Goal: Information Seeking & Learning: Learn about a topic

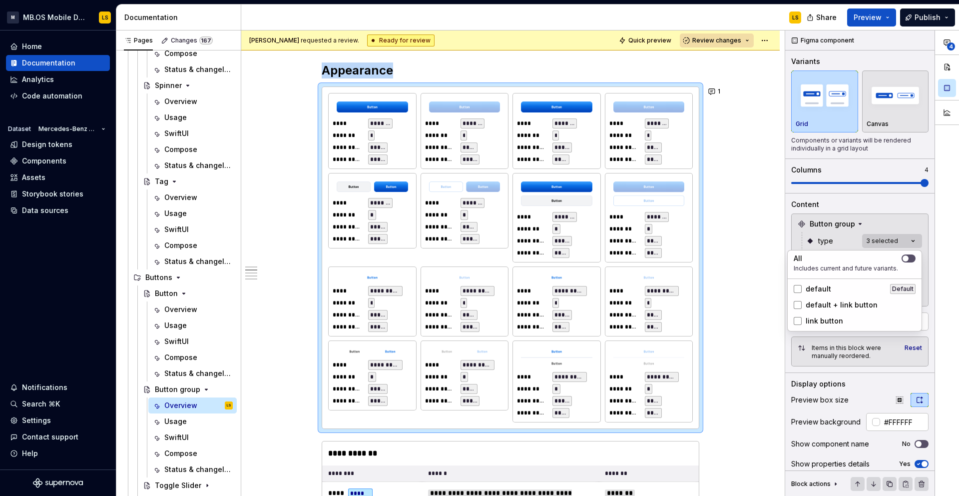
scroll to position [674, 0]
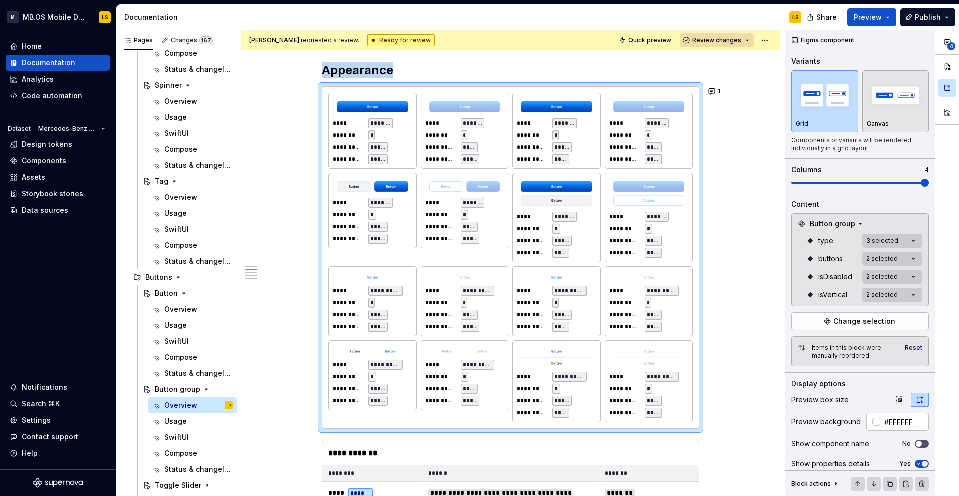
click at [719, 285] on html "M MB.OS Mobile Design System LS Home Documentation Analytics Code automation Da…" at bounding box center [479, 248] width 959 height 496
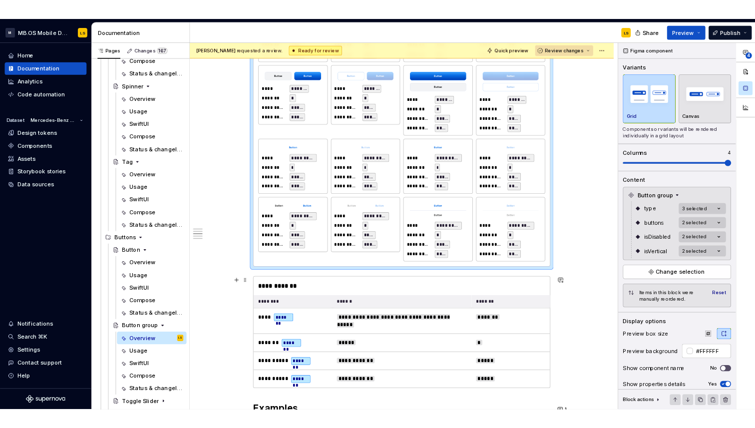
scroll to position [803, 0]
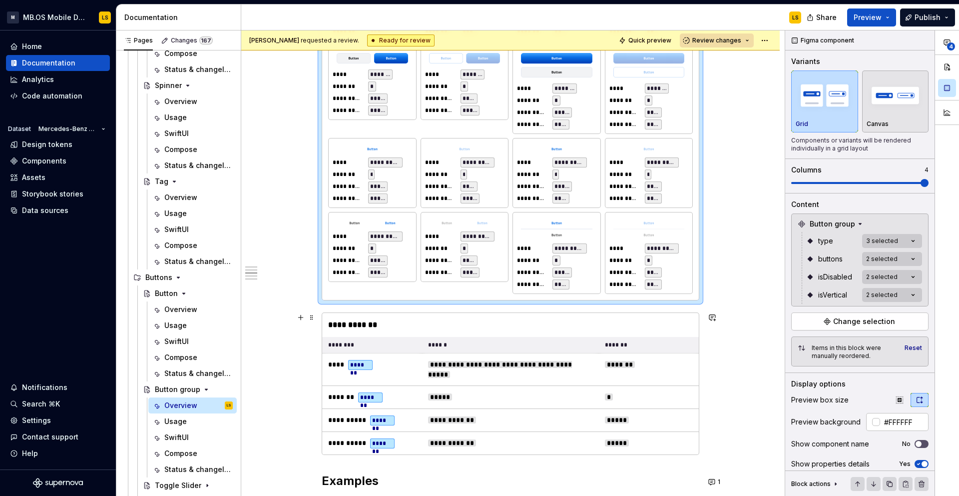
click at [669, 315] on div "**********" at bounding box center [510, 325] width 377 height 24
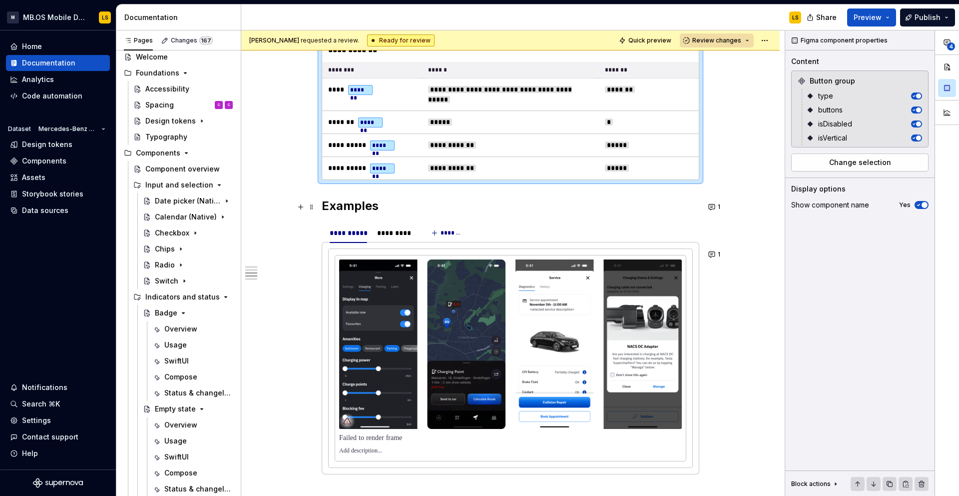
scroll to position [993, 0]
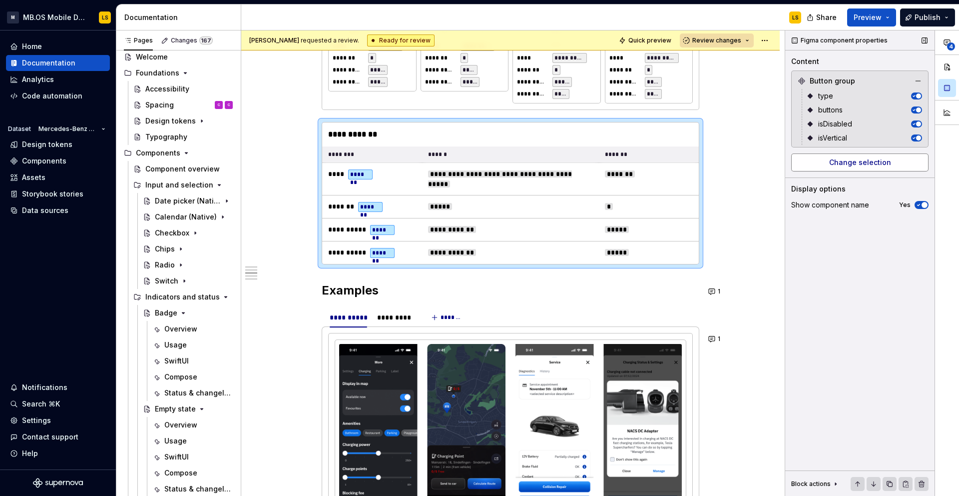
click at [901, 168] on button "Change selection" at bounding box center [859, 162] width 137 height 18
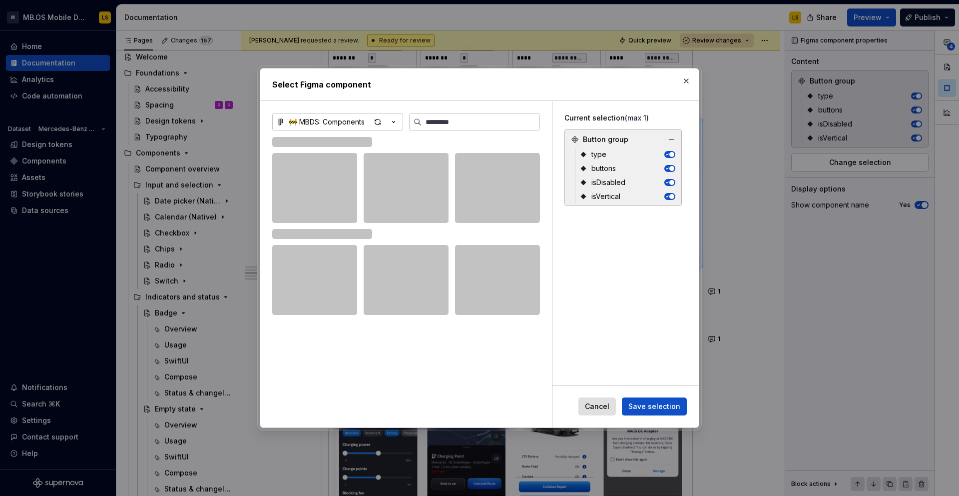
type textarea "*"
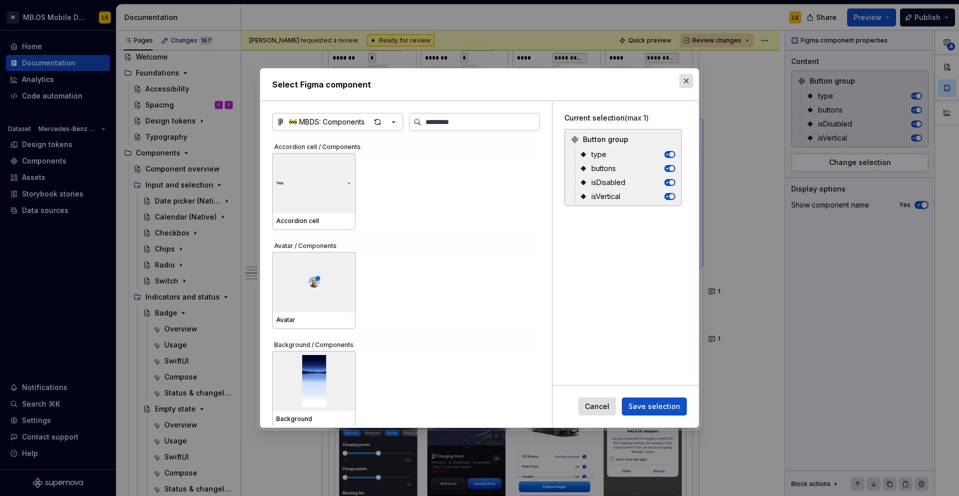
click at [686, 87] on button "button" at bounding box center [686, 81] width 14 height 14
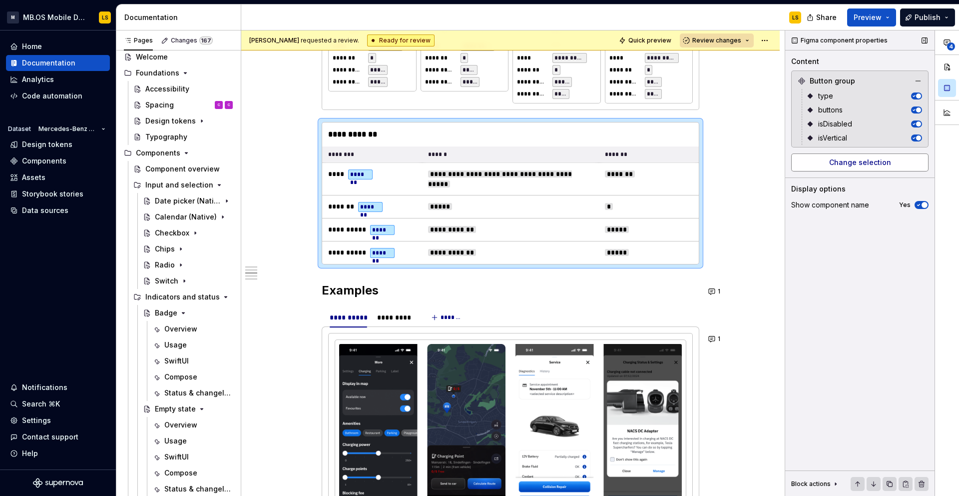
click at [877, 162] on span "Change selection" at bounding box center [860, 162] width 62 height 10
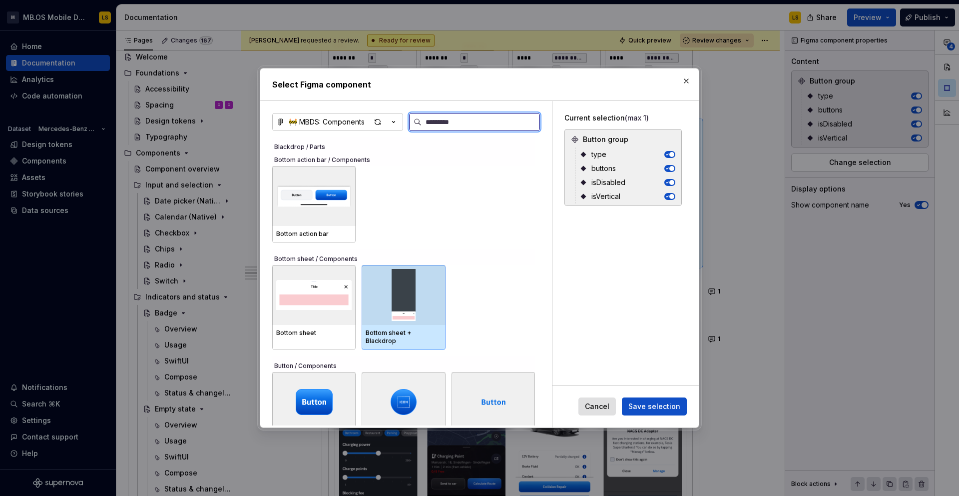
scroll to position [0, 0]
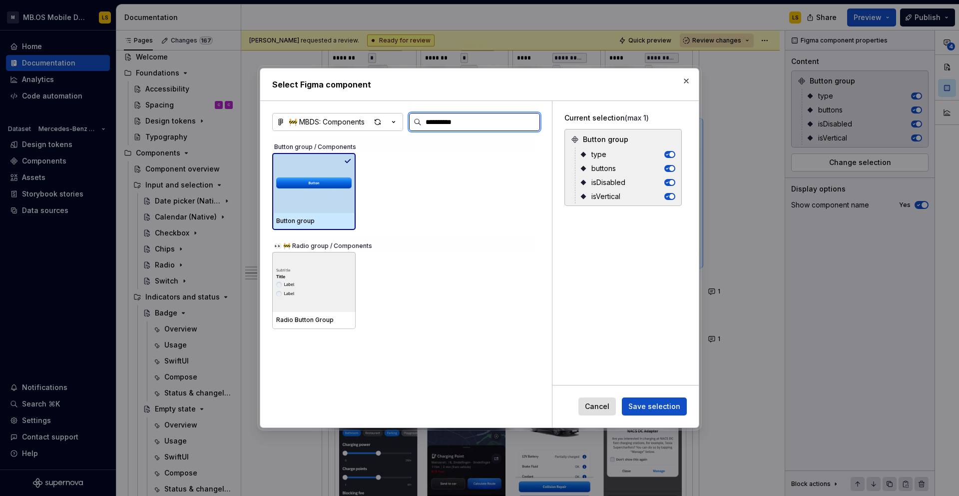
type input "**********"
click at [337, 191] on img at bounding box center [313, 183] width 75 height 26
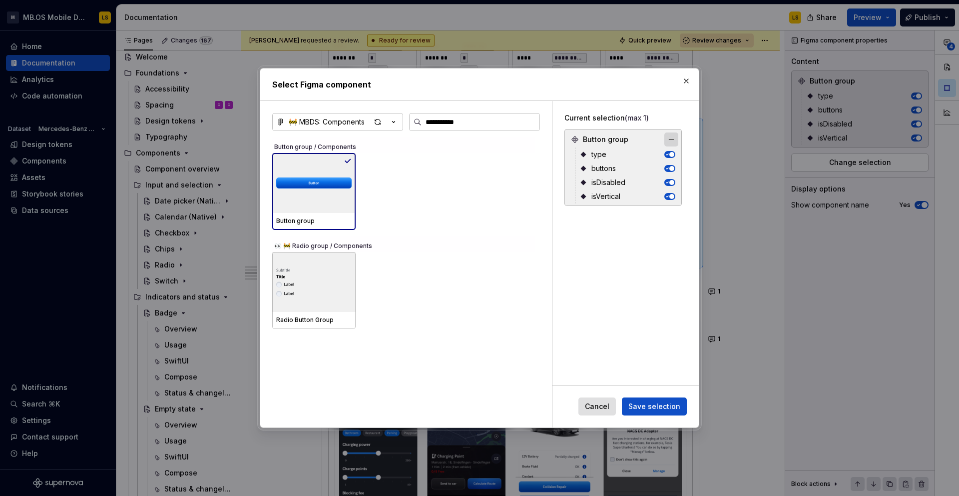
click at [675, 140] on button "button" at bounding box center [671, 139] width 14 height 14
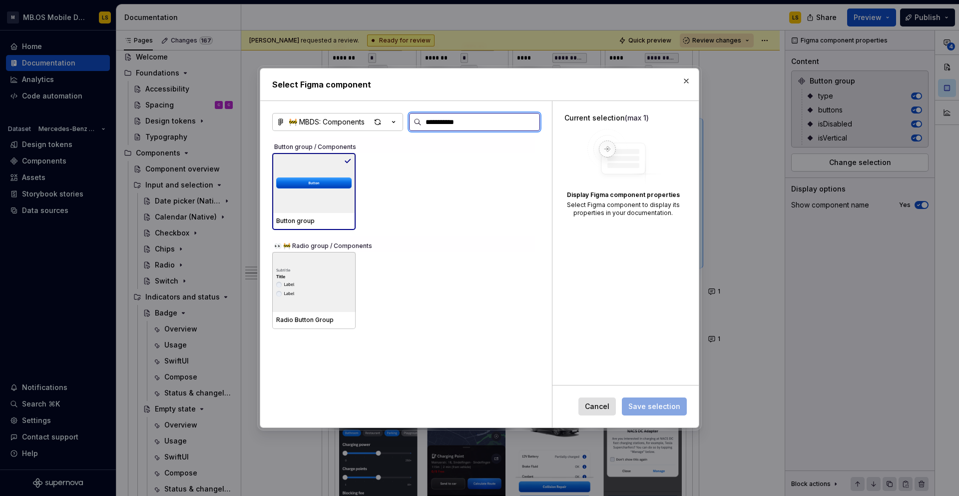
click at [324, 188] on img at bounding box center [313, 183] width 75 height 26
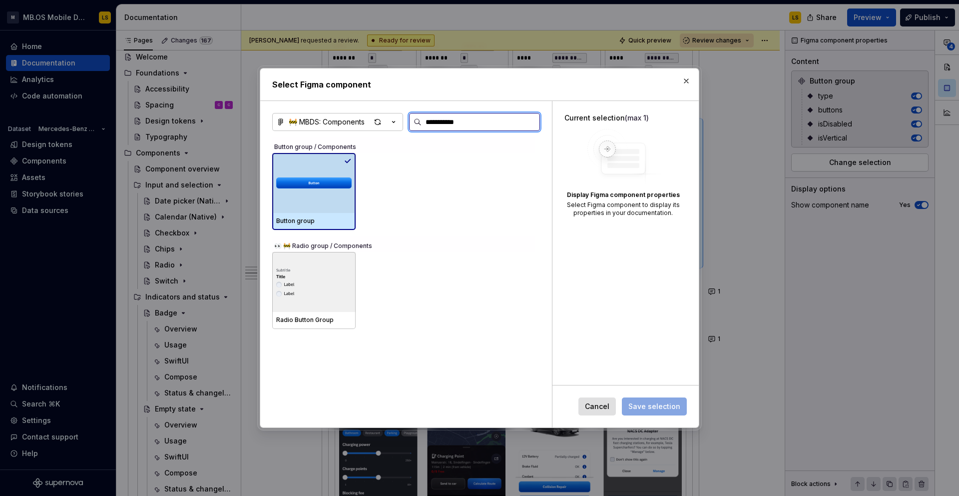
click at [346, 195] on img at bounding box center [313, 183] width 75 height 26
click at [349, 159] on icon at bounding box center [348, 161] width 8 height 8
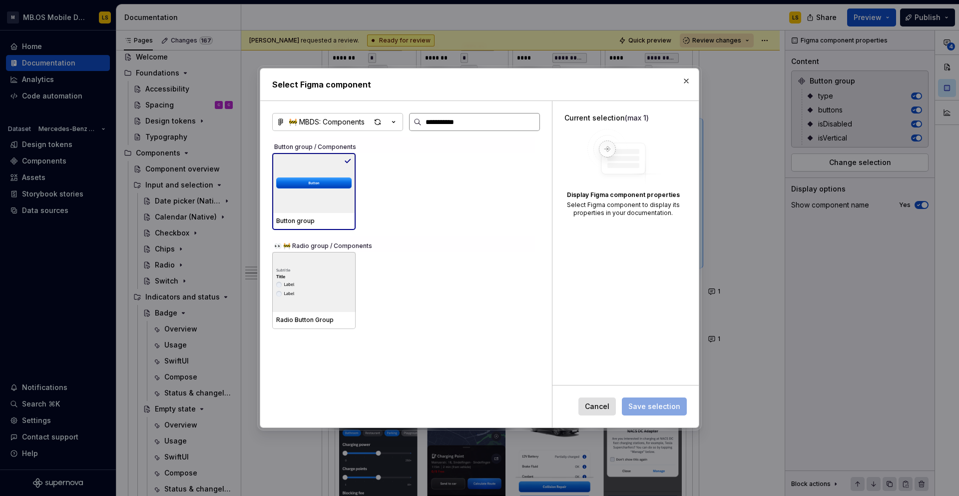
click at [528, 123] on input "**********" at bounding box center [481, 122] width 118 height 10
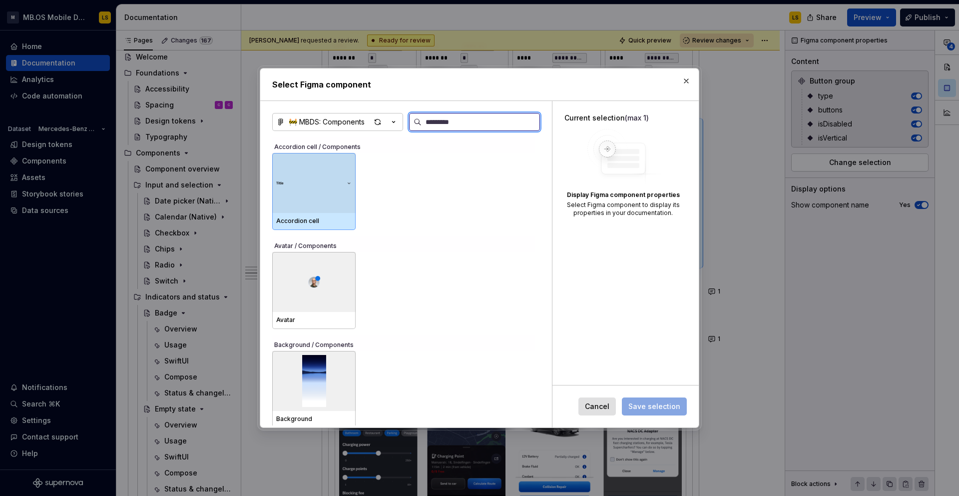
click at [496, 125] on input "search" at bounding box center [481, 122] width 118 height 10
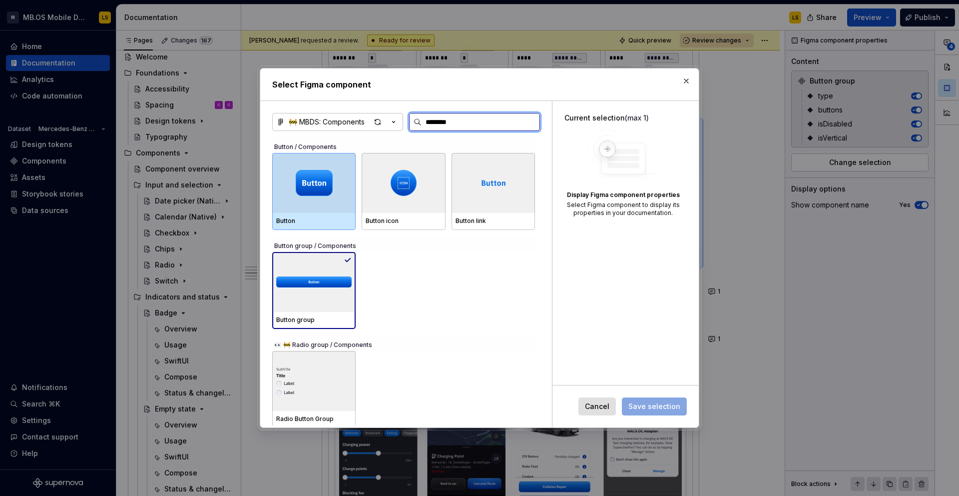
type input "*********"
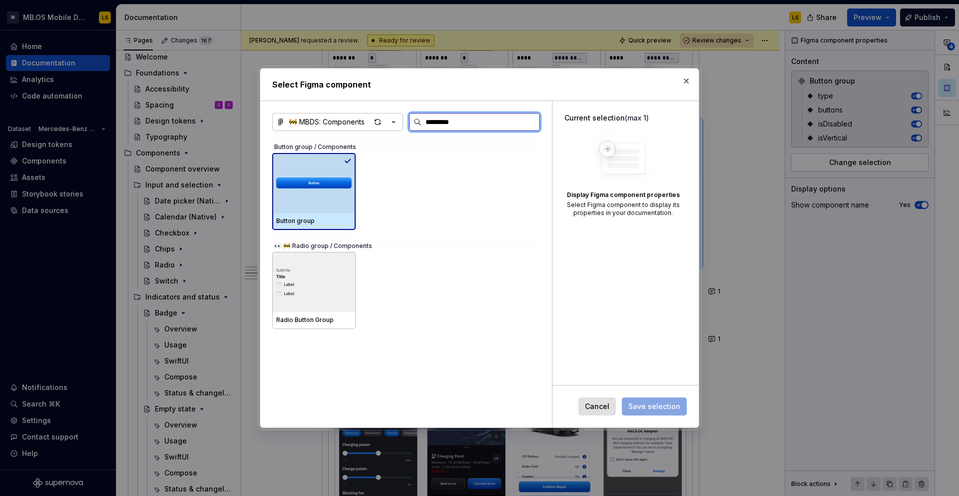
click at [298, 202] on div at bounding box center [313, 183] width 83 height 60
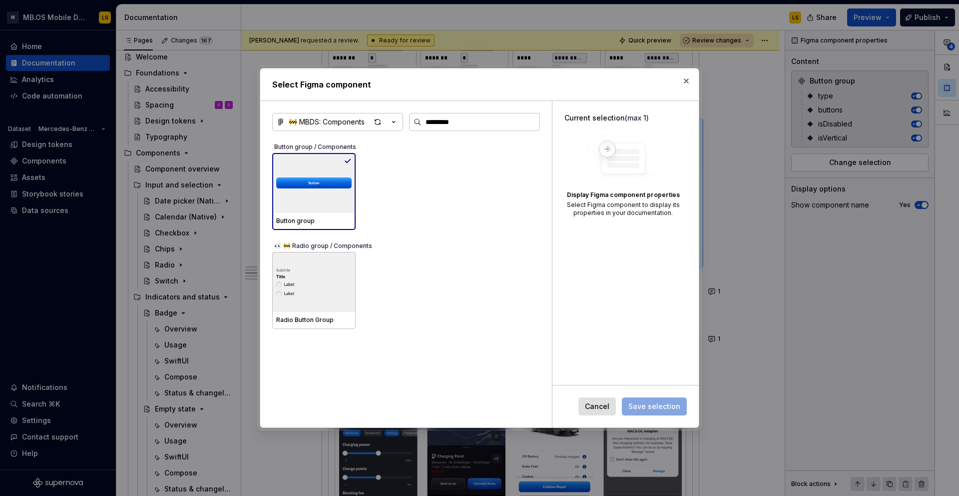
click at [386, 168] on div "Button group" at bounding box center [403, 191] width 263 height 77
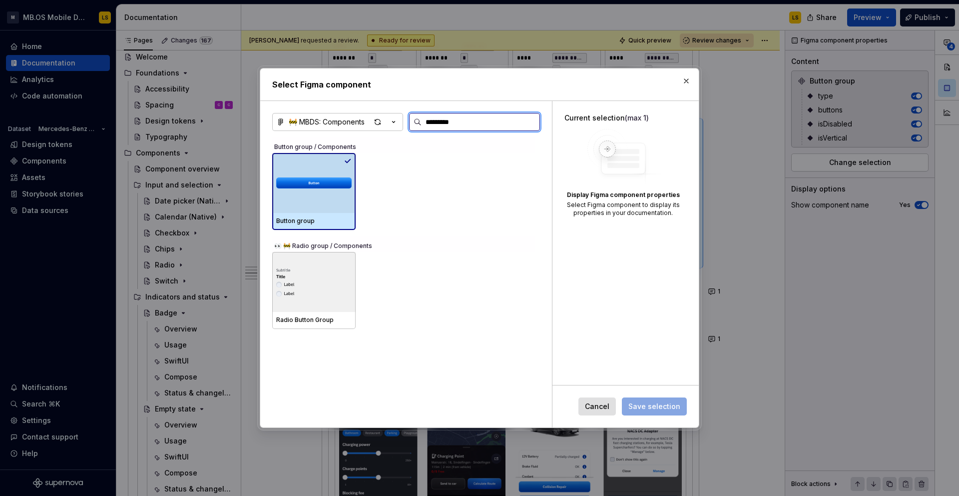
click at [331, 168] on div at bounding box center [313, 183] width 83 height 60
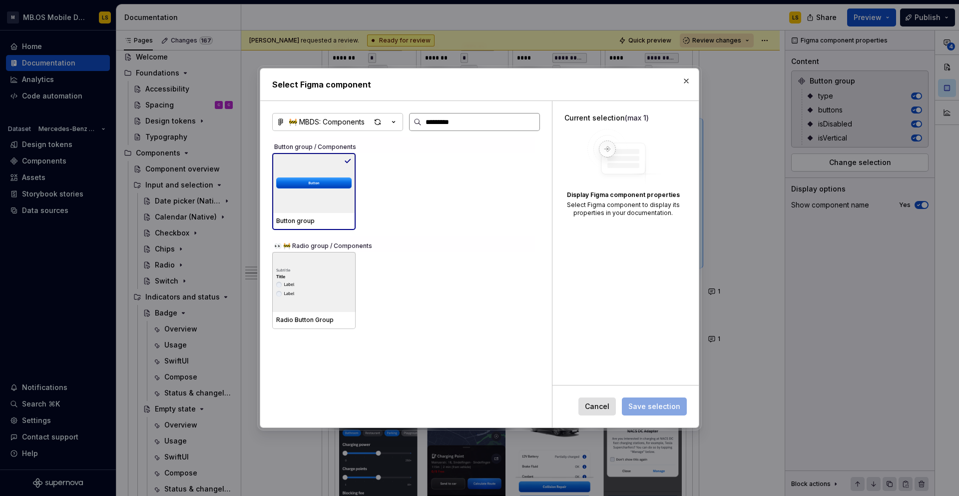
click at [530, 122] on input "*********" at bounding box center [481, 122] width 118 height 10
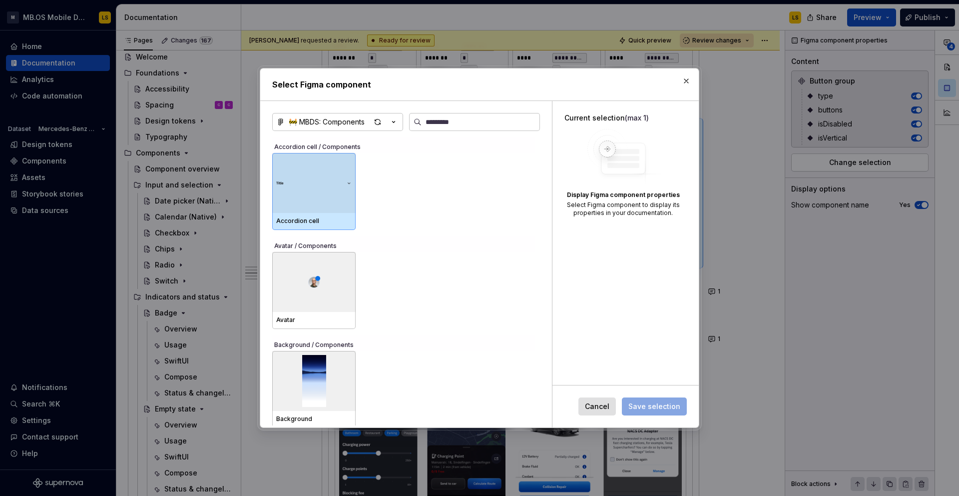
click at [664, 401] on div "Cancel Save selection" at bounding box center [633, 406] width 108 height 18
click at [442, 122] on input "search" at bounding box center [481, 122] width 118 height 10
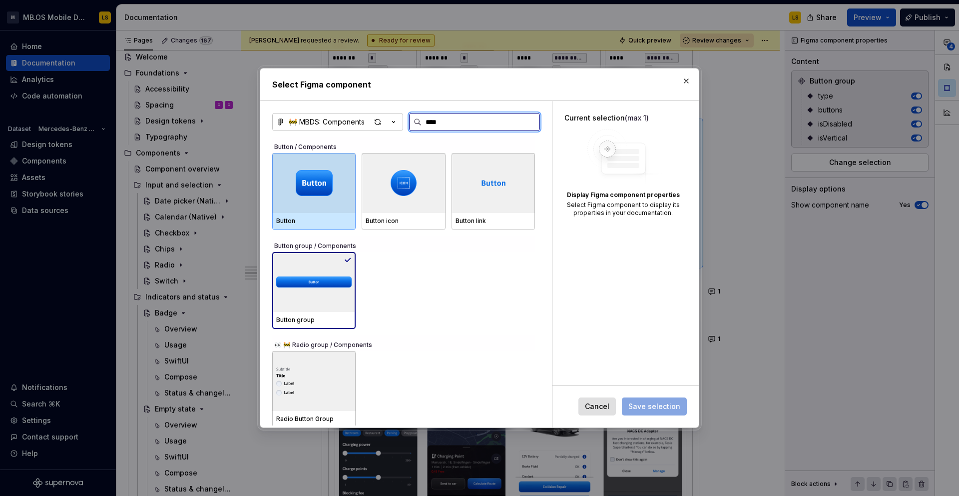
type input "*****"
click at [334, 203] on div at bounding box center [313, 183] width 83 height 60
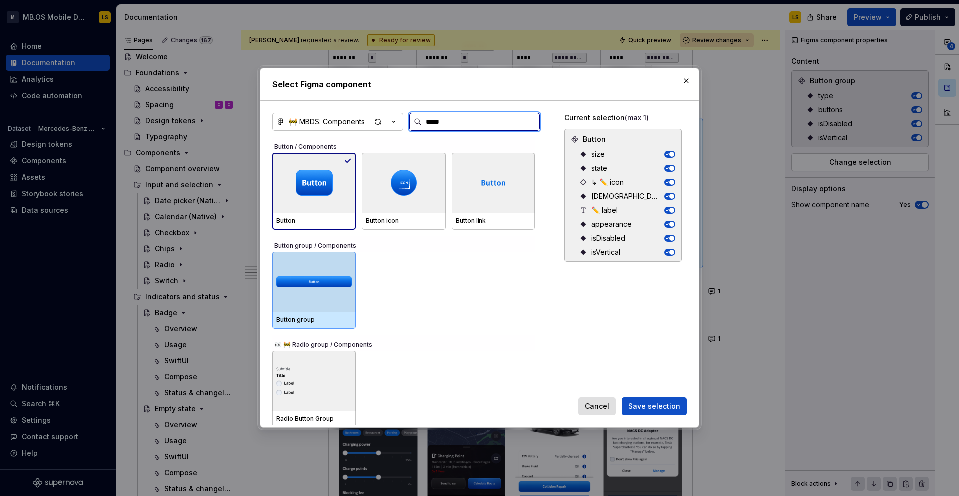
click at [342, 290] on img at bounding box center [313, 282] width 75 height 26
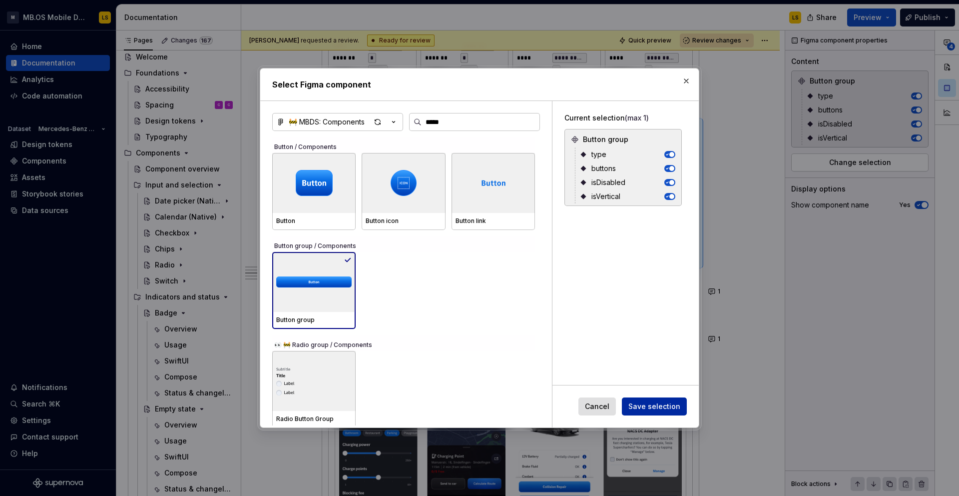
click at [665, 402] on span "Save selection" at bounding box center [655, 406] width 52 height 10
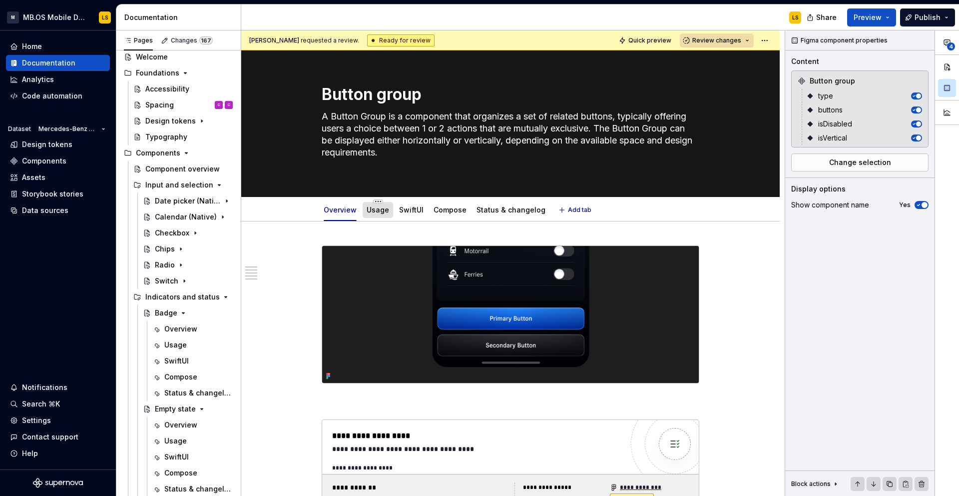
click at [377, 210] on link "Usage" at bounding box center [378, 209] width 22 height 8
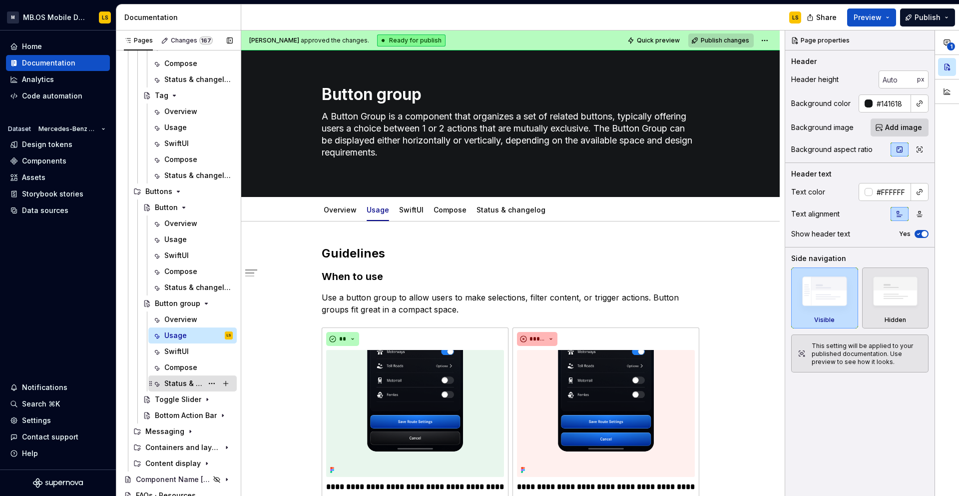
scroll to position [917, 0]
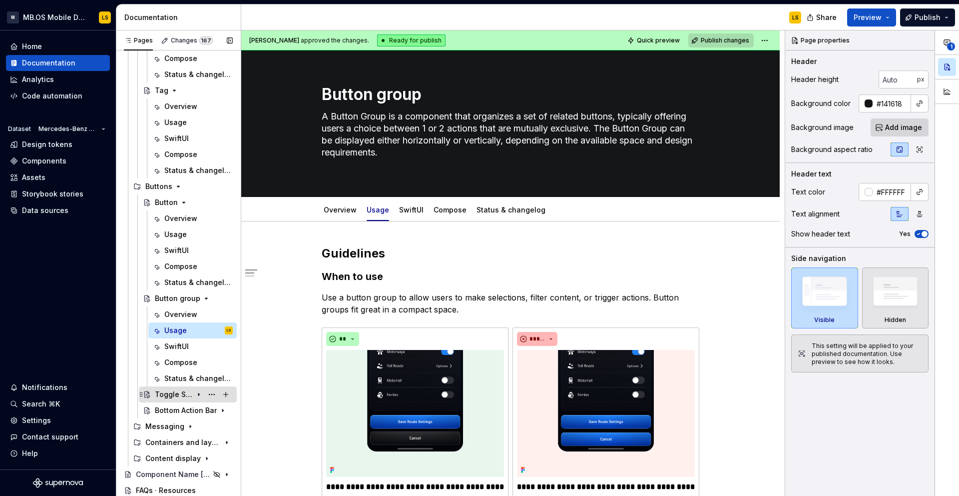
click at [180, 393] on div "Toggle Slider" at bounding box center [174, 394] width 38 height 10
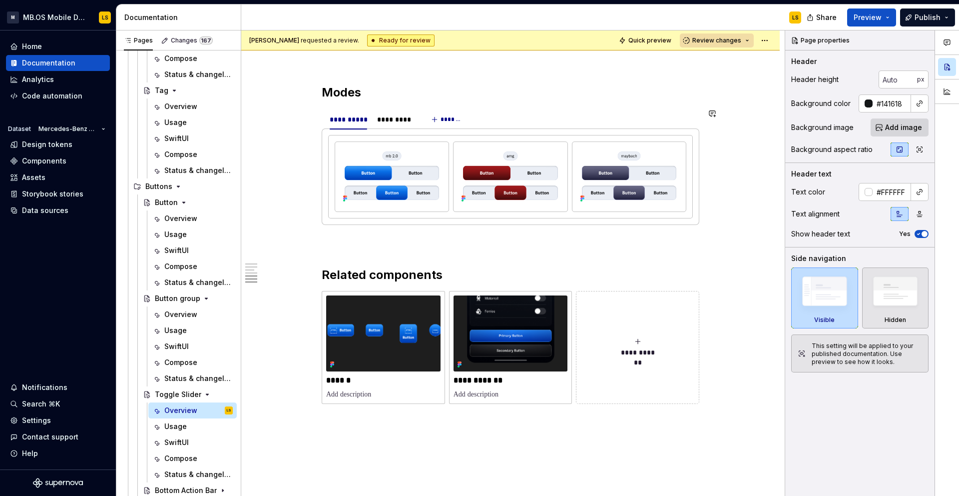
scroll to position [2014, 0]
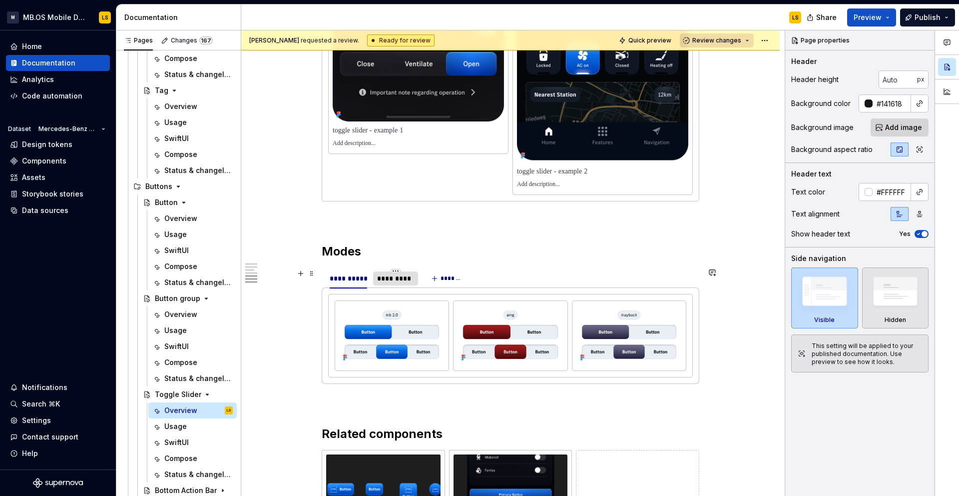
click at [394, 280] on div "*********" at bounding box center [395, 278] width 36 height 10
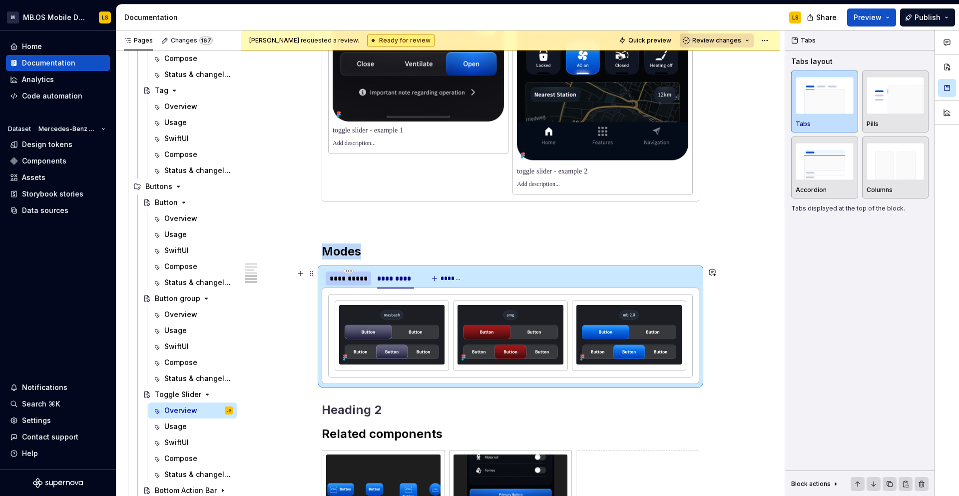
click at [359, 281] on div "**********" at bounding box center [348, 278] width 37 height 10
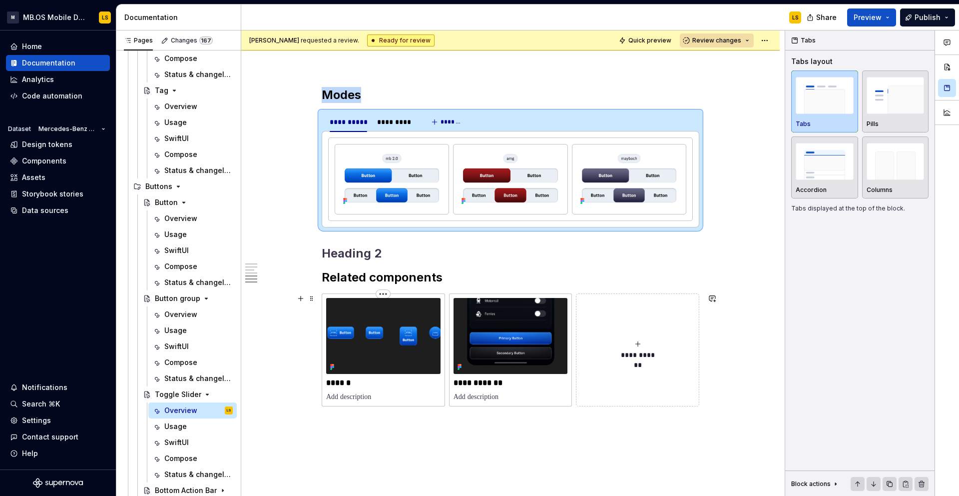
scroll to position [2172, 0]
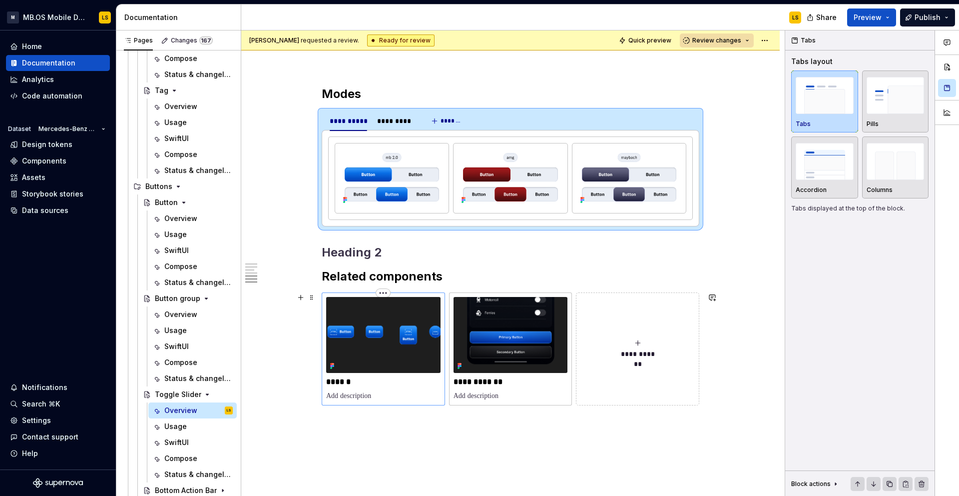
click at [371, 386] on p "******" at bounding box center [383, 382] width 114 height 10
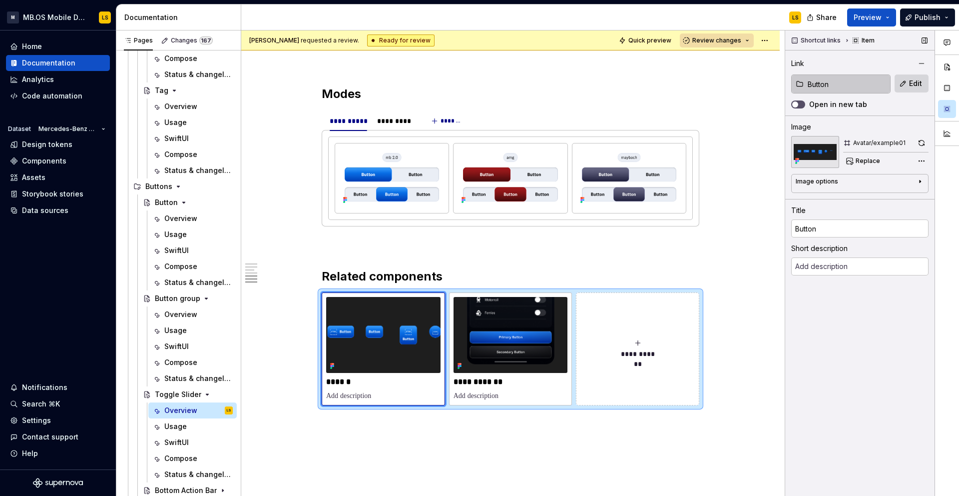
click at [863, 88] on input "Button" at bounding box center [847, 84] width 86 height 18
click at [922, 78] on span "Edit" at bounding box center [915, 83] width 13 height 10
type textarea "*"
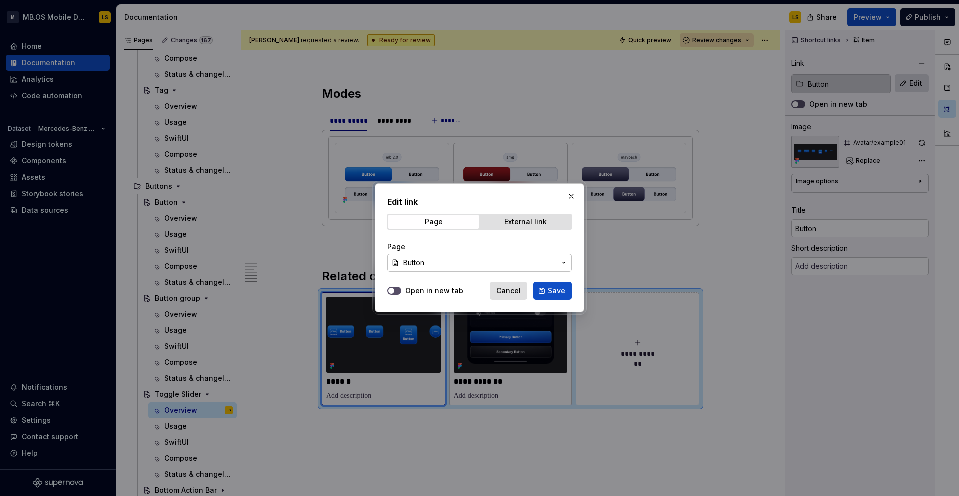
click at [443, 264] on span "Button" at bounding box center [479, 263] width 153 height 10
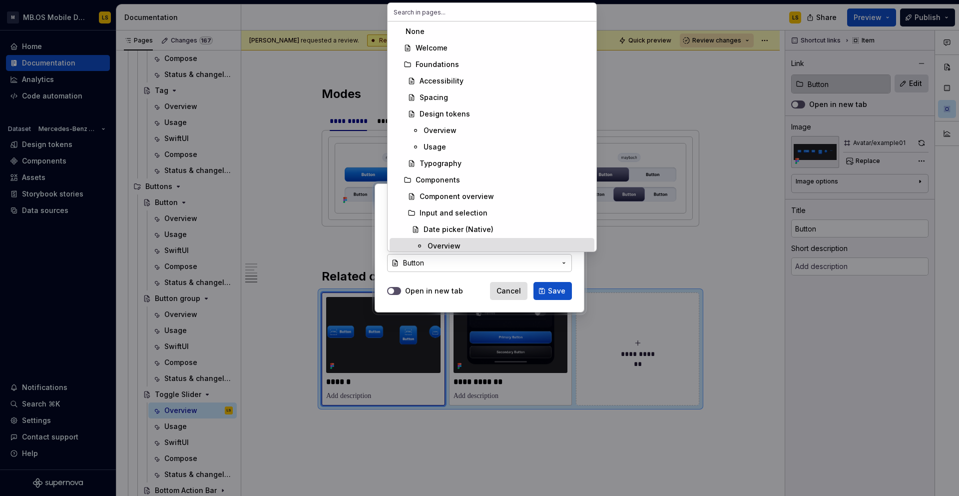
click at [462, 274] on div "Edit link Page External link Page Button Open in new tab Cancel Save" at bounding box center [479, 248] width 959 height 496
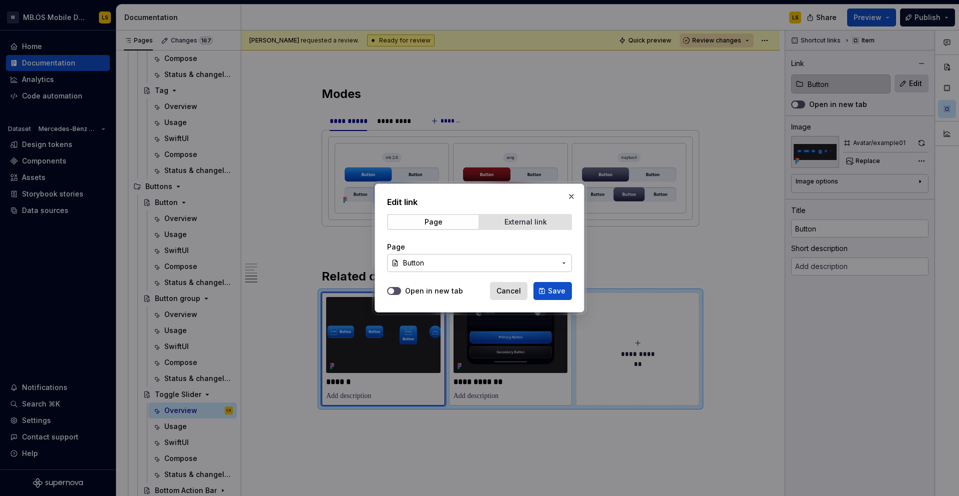
click at [520, 221] on div "External link" at bounding box center [526, 222] width 42 height 8
click at [428, 224] on div "Page" at bounding box center [434, 222] width 18 height 8
click at [426, 262] on span "Button" at bounding box center [479, 263] width 153 height 10
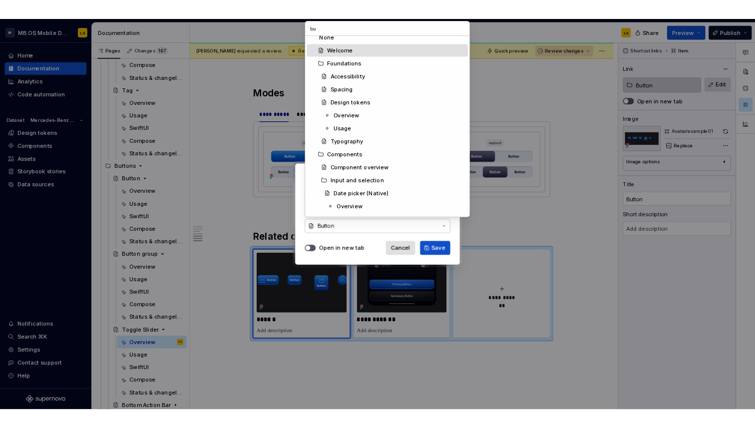
scroll to position [0, 0]
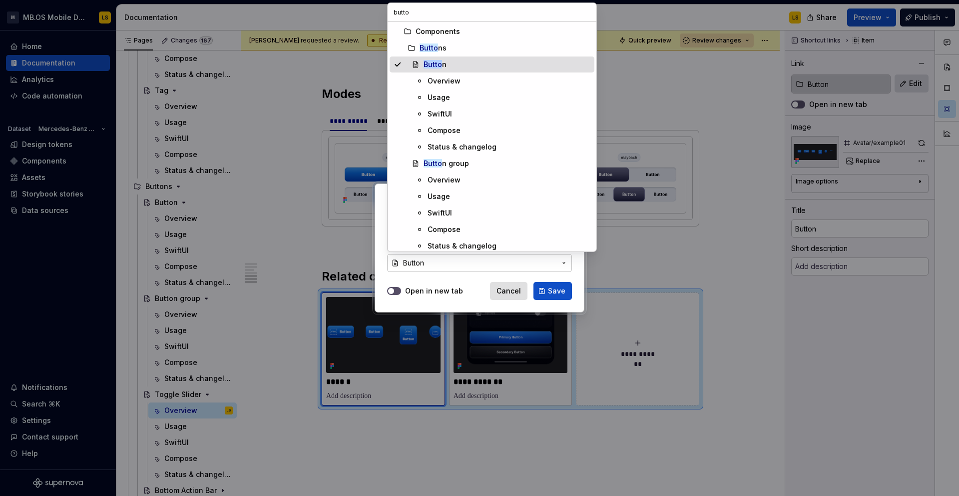
type input "butto"
click at [462, 68] on div "Butto n" at bounding box center [507, 64] width 167 height 10
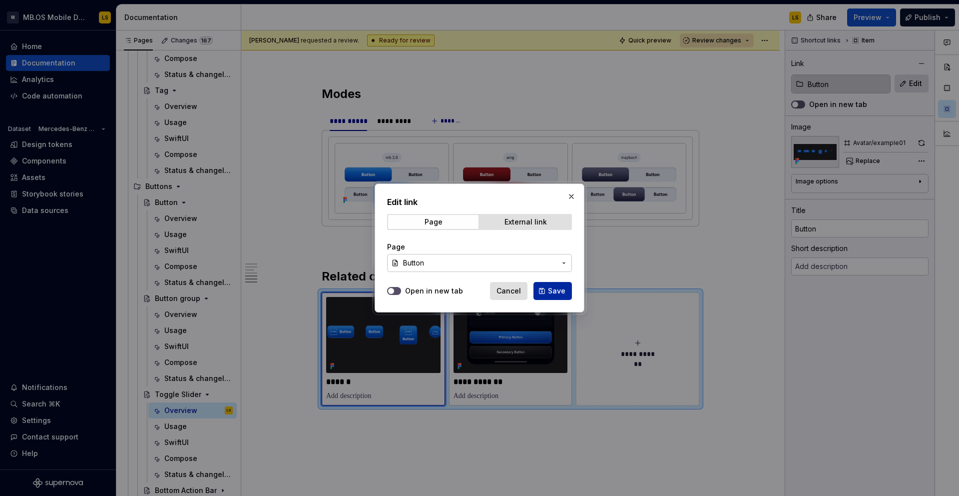
click at [555, 295] on span "Save" at bounding box center [556, 291] width 17 height 10
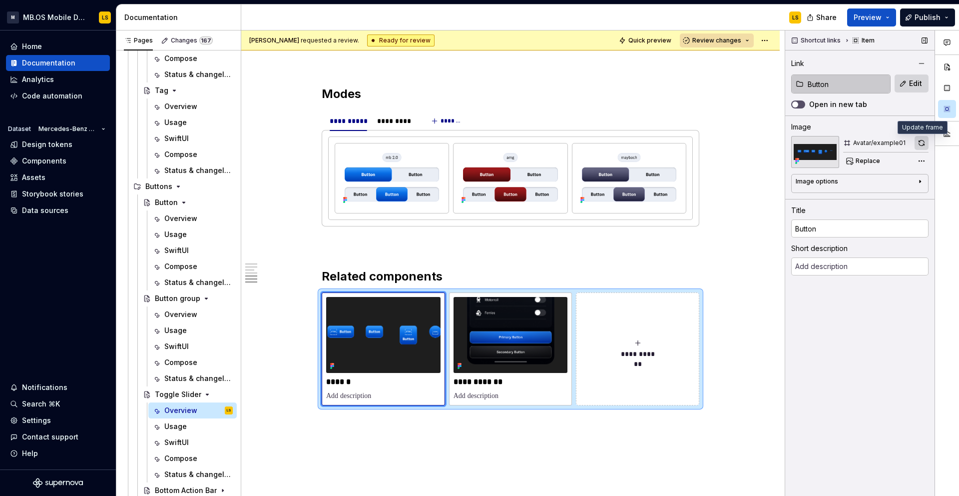
type textarea "*"
type textarea "The buttons are a primary interactive element used to trigger actions within th…"
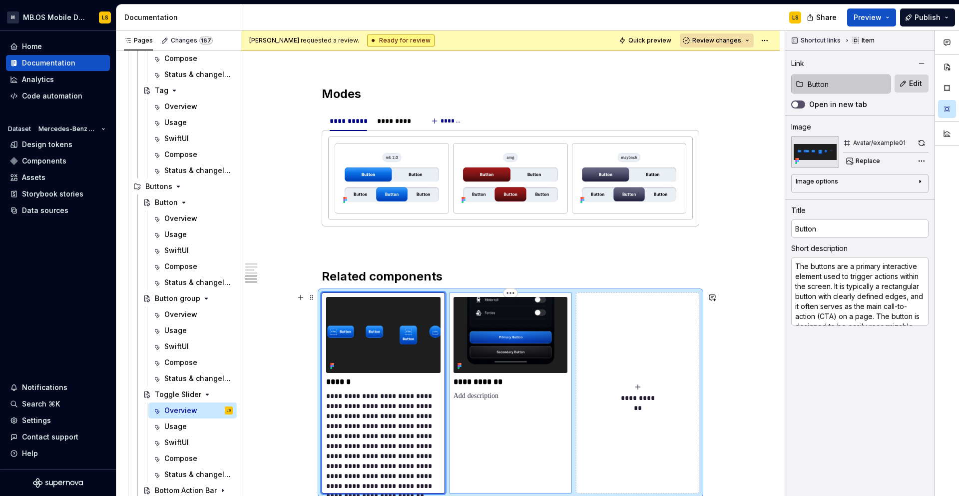
type textarea "*"
type input "Button group"
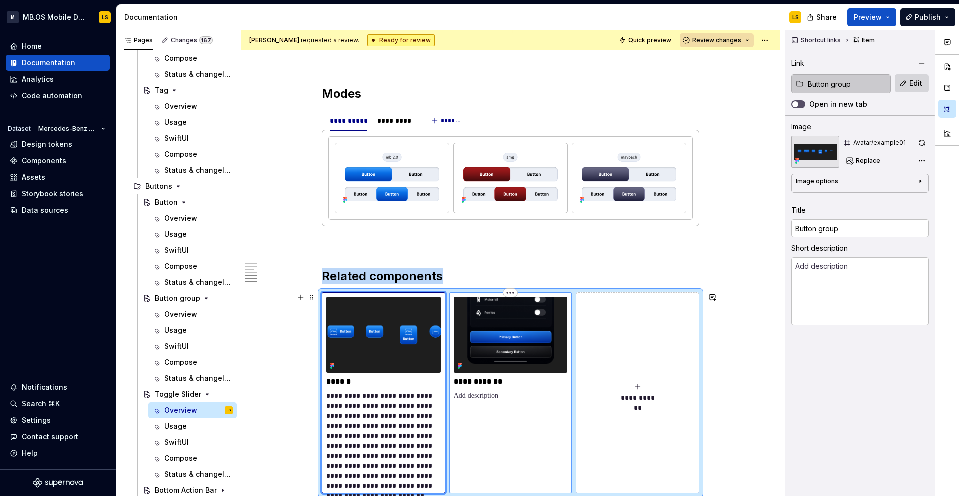
click at [524, 373] on div "**********" at bounding box center [511, 349] width 114 height 104
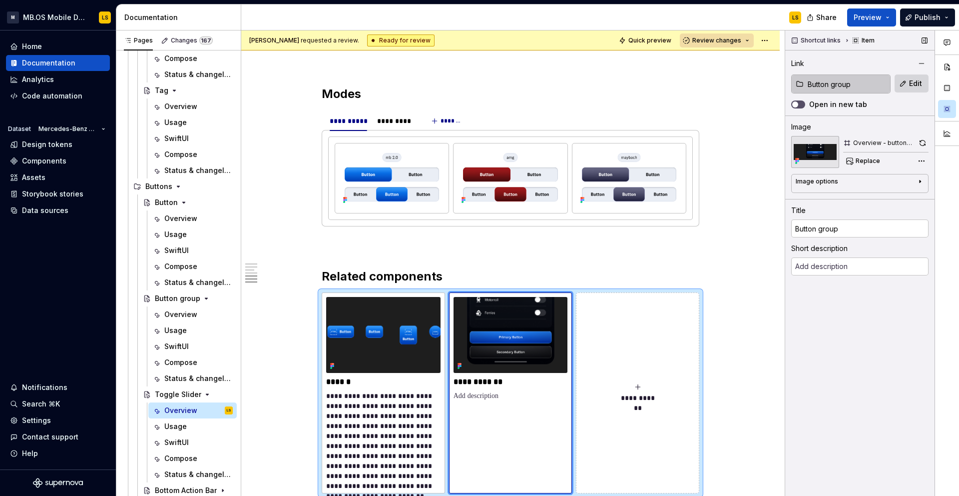
click at [845, 88] on input "Button group" at bounding box center [847, 84] width 86 height 18
click at [836, 87] on input "Button group" at bounding box center [847, 84] width 86 height 18
click at [921, 65] on button "button" at bounding box center [922, 63] width 14 height 14
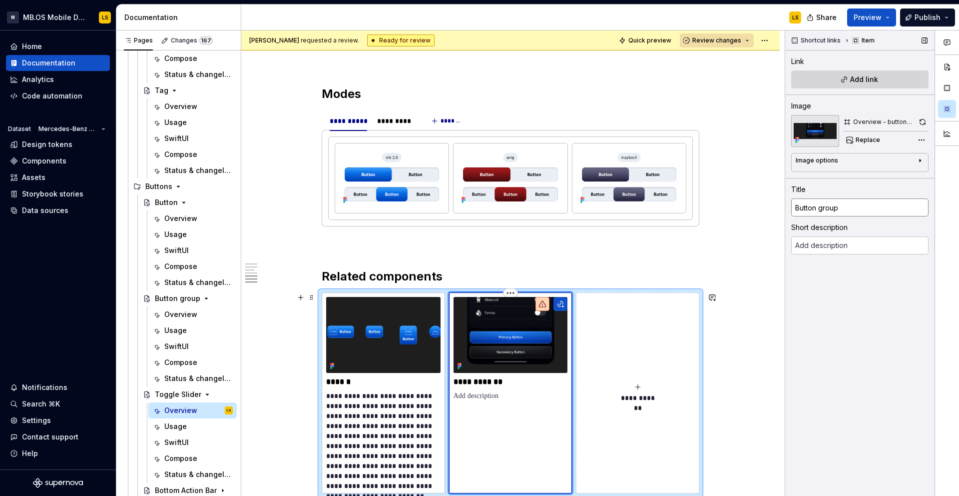
type textarea "*"
click at [847, 90] on div "Link Add link" at bounding box center [859, 75] width 137 height 38
click at [848, 77] on button "Add link" at bounding box center [859, 79] width 137 height 18
type textarea "*"
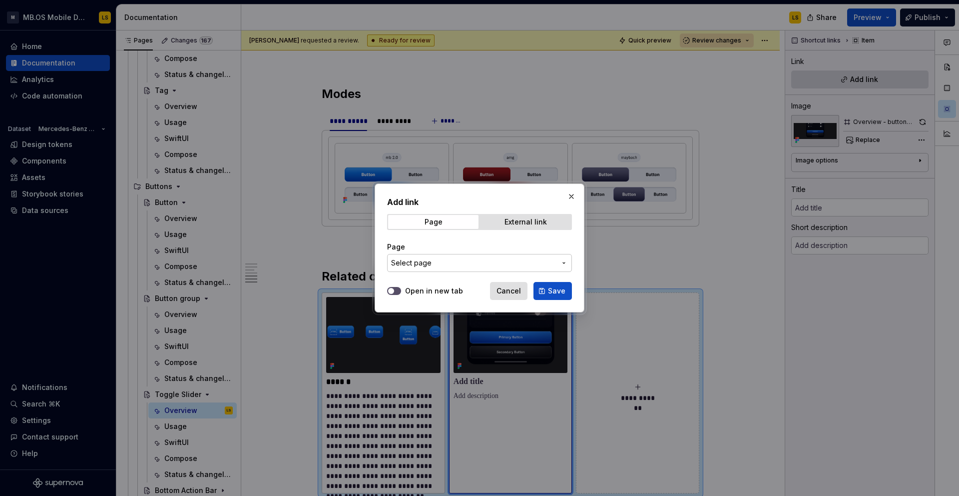
click at [486, 260] on span "Select page" at bounding box center [473, 263] width 165 height 10
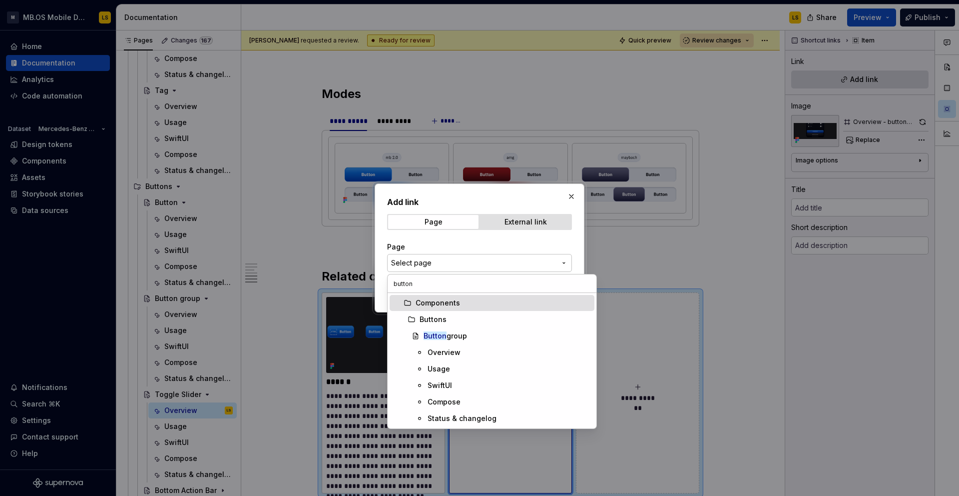
type input "button g"
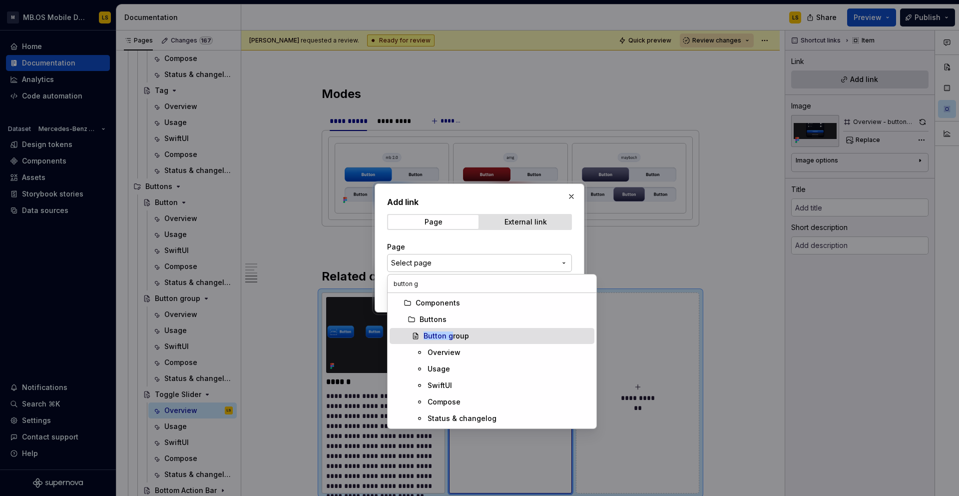
click at [470, 337] on div "Button g roup" at bounding box center [507, 336] width 167 height 10
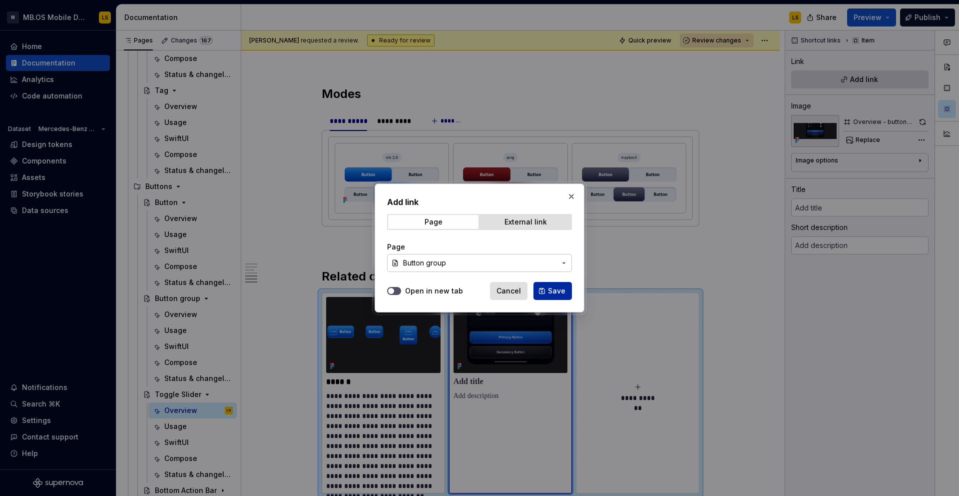
click at [559, 288] on span "Save" at bounding box center [556, 291] width 17 height 10
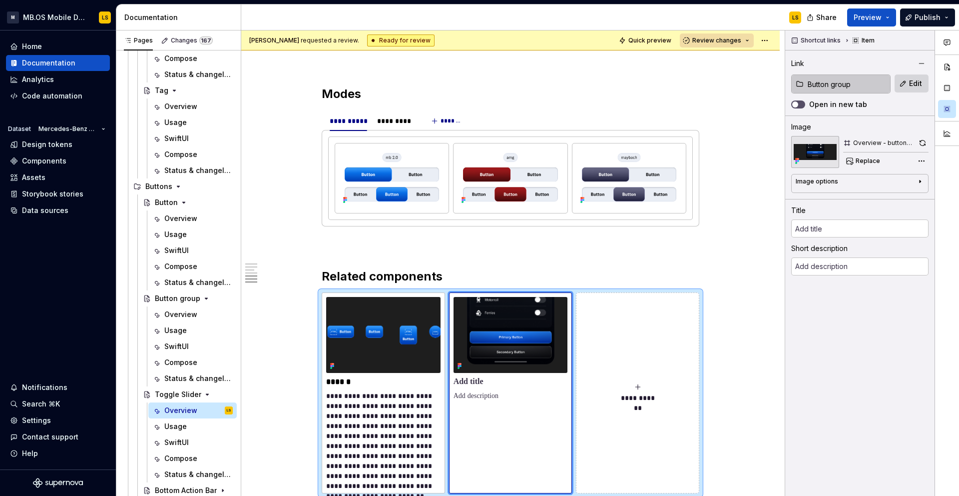
type textarea "*"
type input "Button group"
type textarea "A Button Group is a component that organizes a set of related buttons, typicall…"
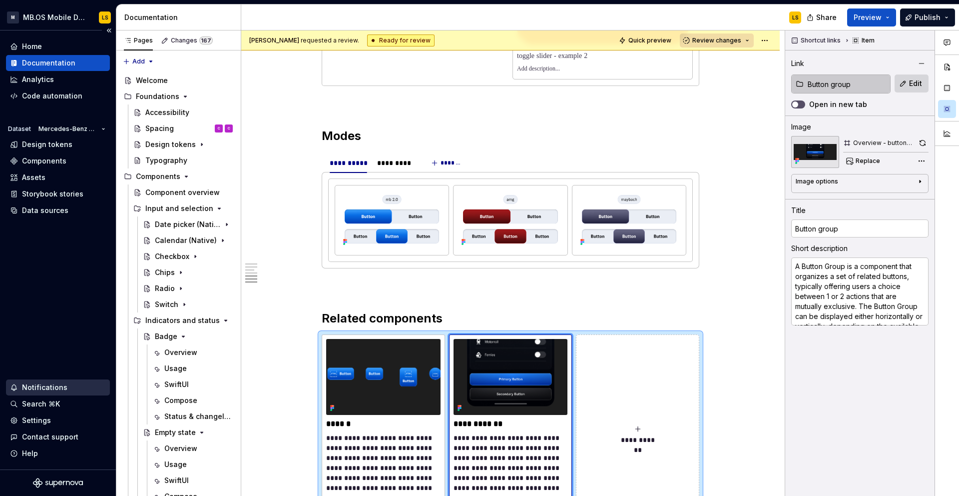
type textarea "*"
